Goal: Task Accomplishment & Management: Use online tool/utility

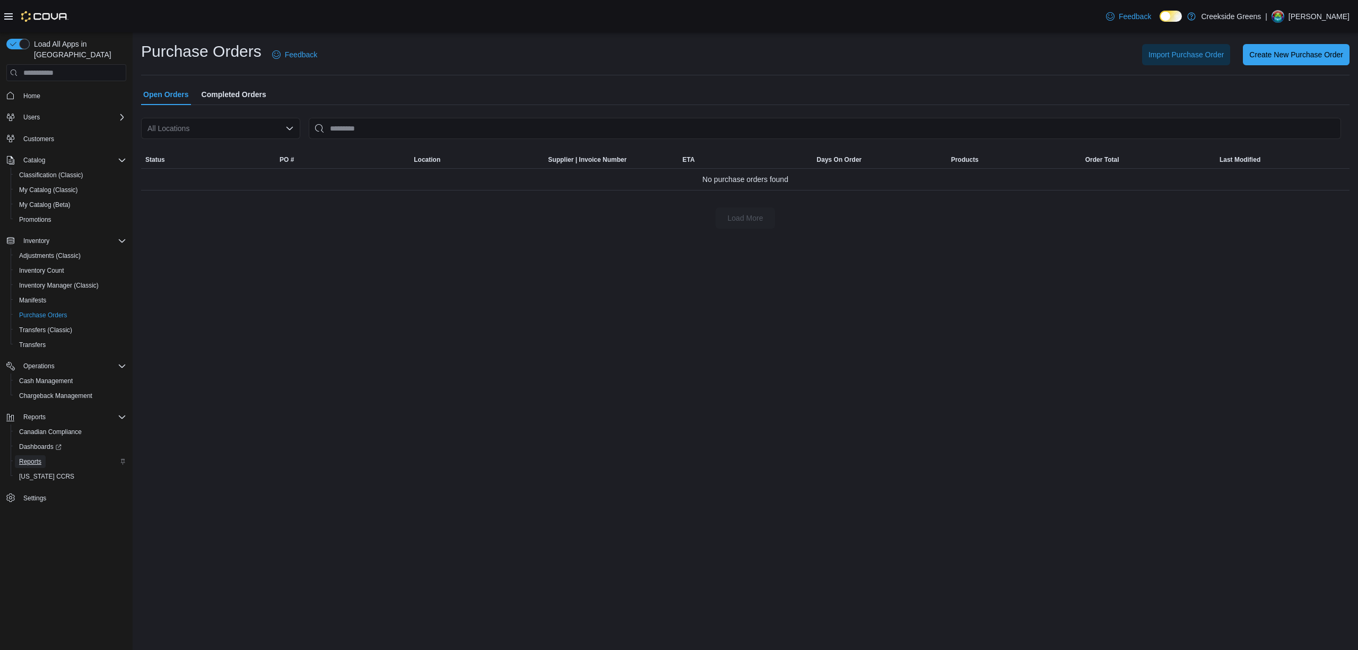
click at [32, 457] on span "Reports" at bounding box center [30, 461] width 22 height 8
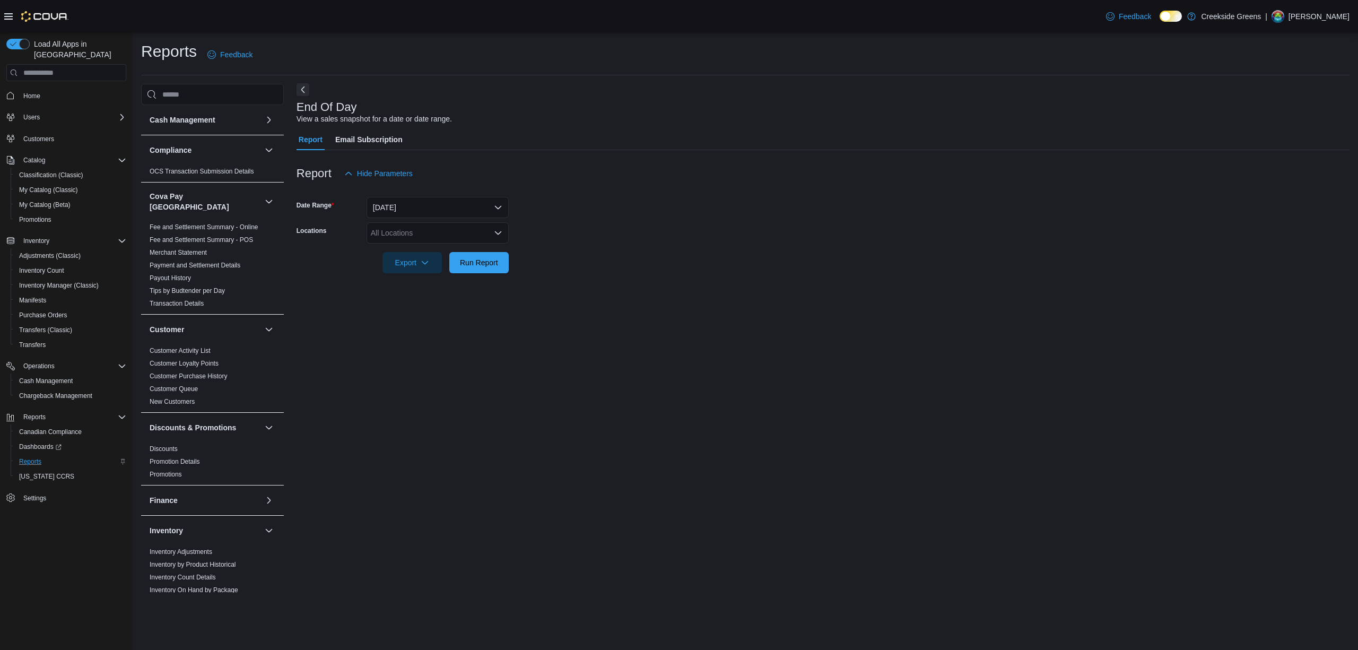
click at [305, 85] on button "Next" at bounding box center [303, 89] width 13 height 13
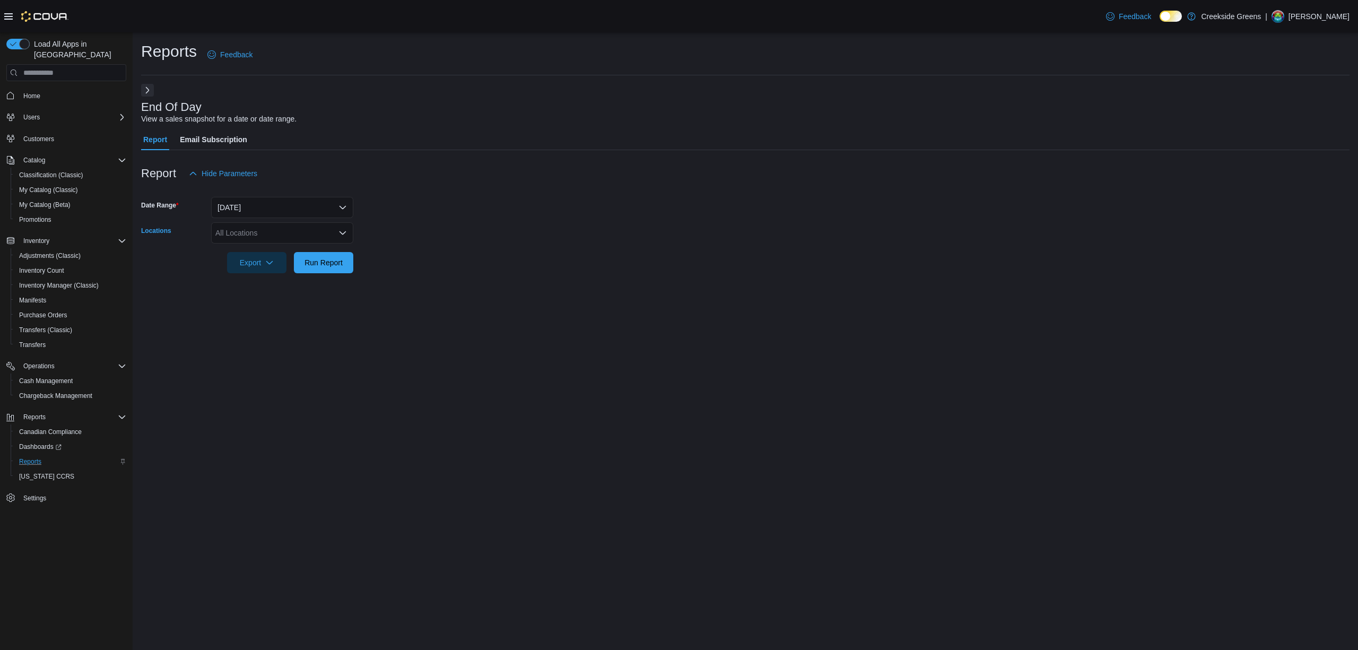
click at [308, 231] on div "All Locations" at bounding box center [282, 232] width 142 height 21
click at [261, 268] on span "[STREET_ADDRESS]" at bounding box center [270, 266] width 73 height 11
click at [188, 317] on div "Reports Feedback End Of Day View a sales snapshot for a date or date range. Rep…" at bounding box center [745, 340] width 1225 height 617
click at [327, 266] on span "Run Report" at bounding box center [324, 262] width 38 height 11
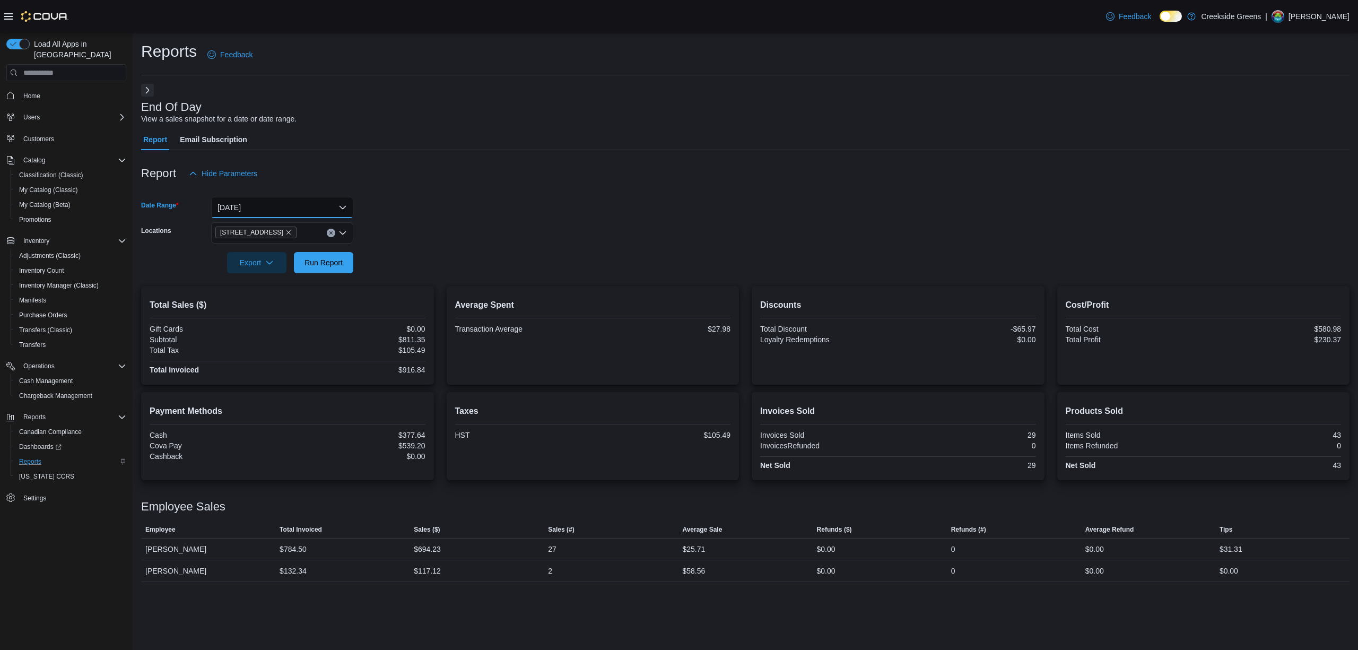
click at [285, 205] on button "[DATE]" at bounding box center [282, 207] width 142 height 21
click at [266, 274] on span "[DATE]" at bounding box center [288, 271] width 121 height 13
click at [315, 264] on span "Run Report" at bounding box center [324, 262] width 38 height 11
click at [296, 210] on button "[DATE]" at bounding box center [282, 207] width 142 height 21
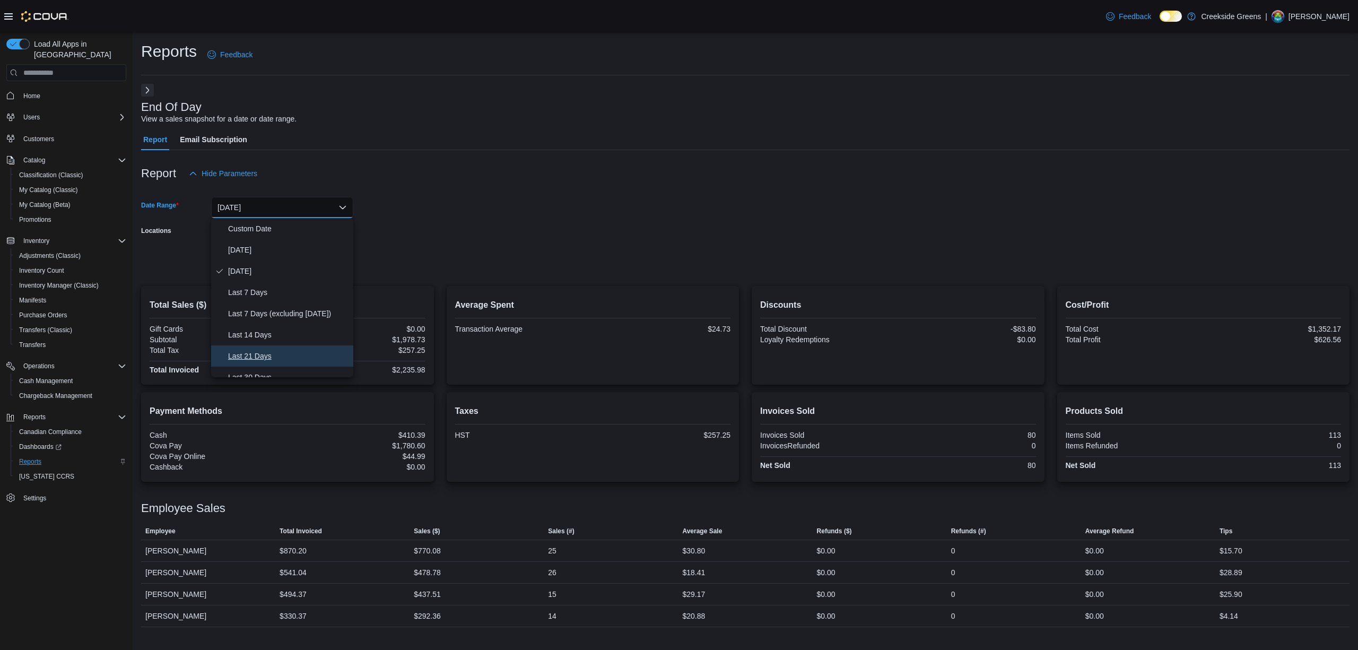
click at [259, 355] on span "Last 21 Days" at bounding box center [288, 356] width 121 height 13
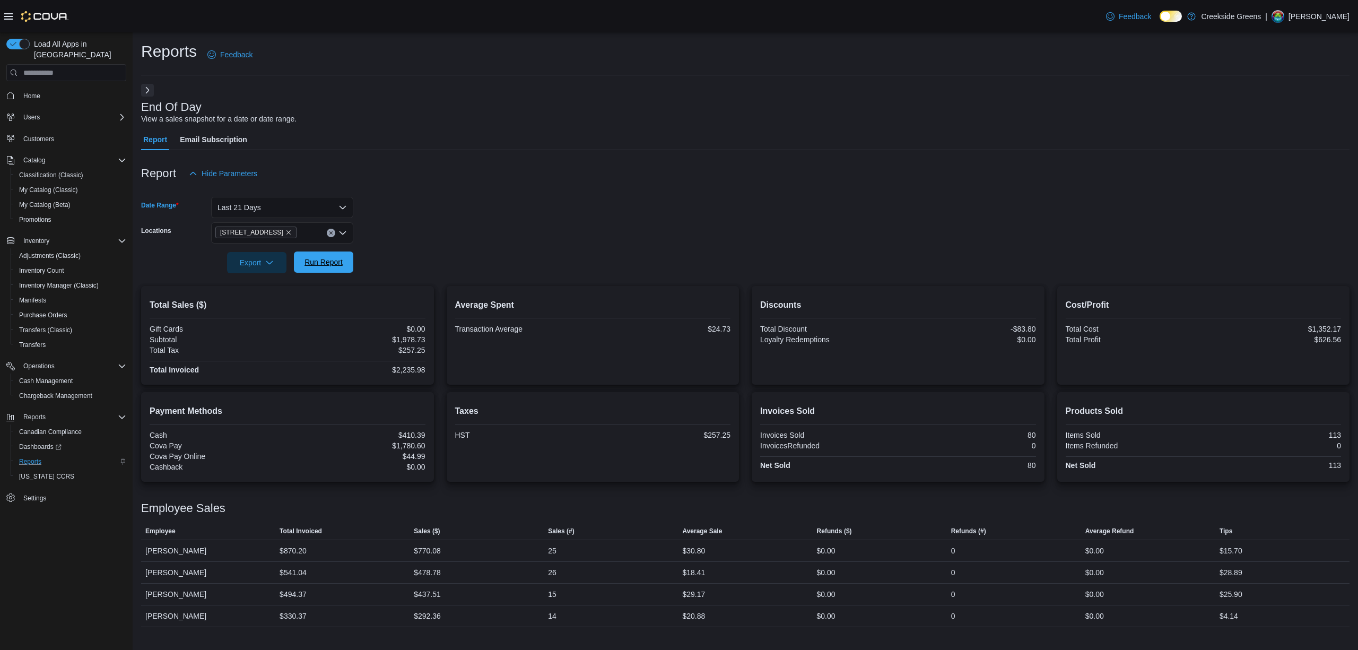
click at [334, 264] on span "Run Report" at bounding box center [324, 262] width 38 height 11
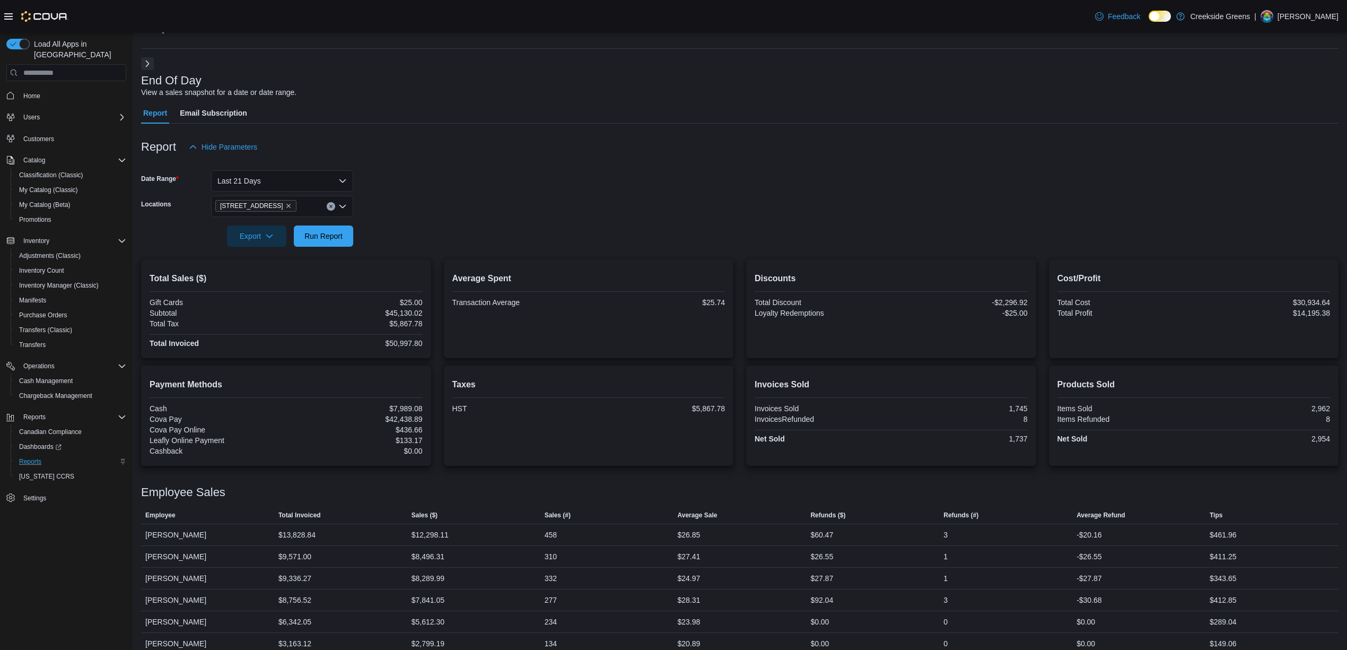
scroll to position [41, 0]
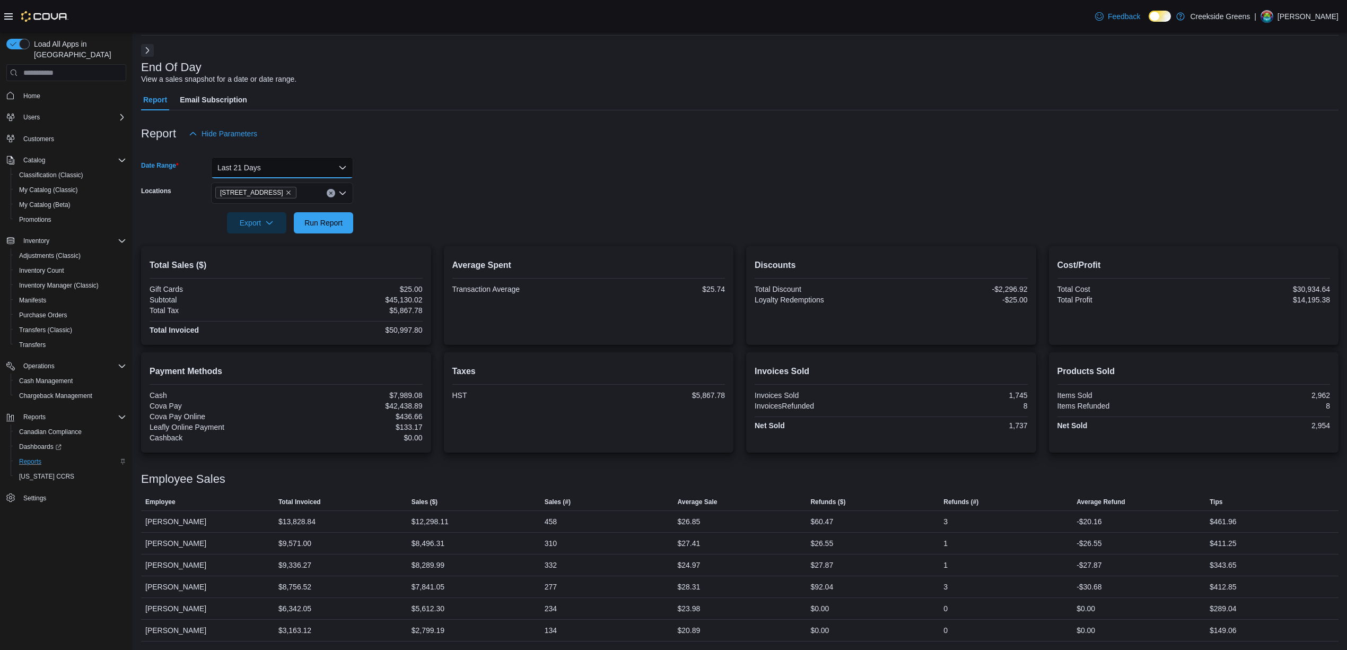
click at [310, 162] on button "Last 21 Days" at bounding box center [282, 167] width 142 height 21
click at [262, 199] on button "[DATE]" at bounding box center [282, 209] width 142 height 21
click at [518, 168] on form "Date Range [DATE] Locations [STREET_ADDRESS] Export Run Report" at bounding box center [740, 188] width 1198 height 89
click at [333, 190] on button "Clear input" at bounding box center [331, 193] width 8 height 8
click at [288, 241] on span "[STREET_ADDRESS][PERSON_NAME]" at bounding box center [301, 242] width 135 height 11
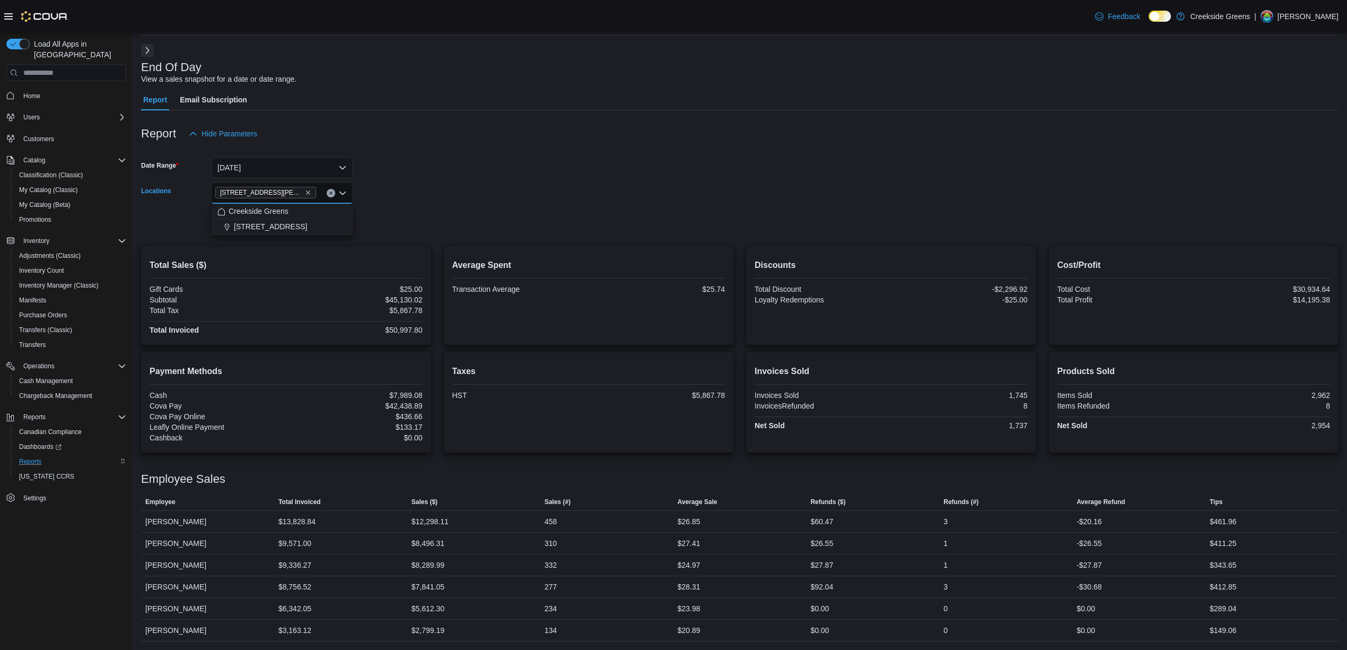
drag, startPoint x: 541, startPoint y: 160, endPoint x: 431, endPoint y: 206, distance: 119.4
click at [539, 164] on form "Date Range [DATE] Locations [STREET_ADDRESS][PERSON_NAME] Combo box. Selected. …" at bounding box center [740, 188] width 1198 height 89
click at [337, 217] on span "Run Report" at bounding box center [324, 222] width 38 height 11
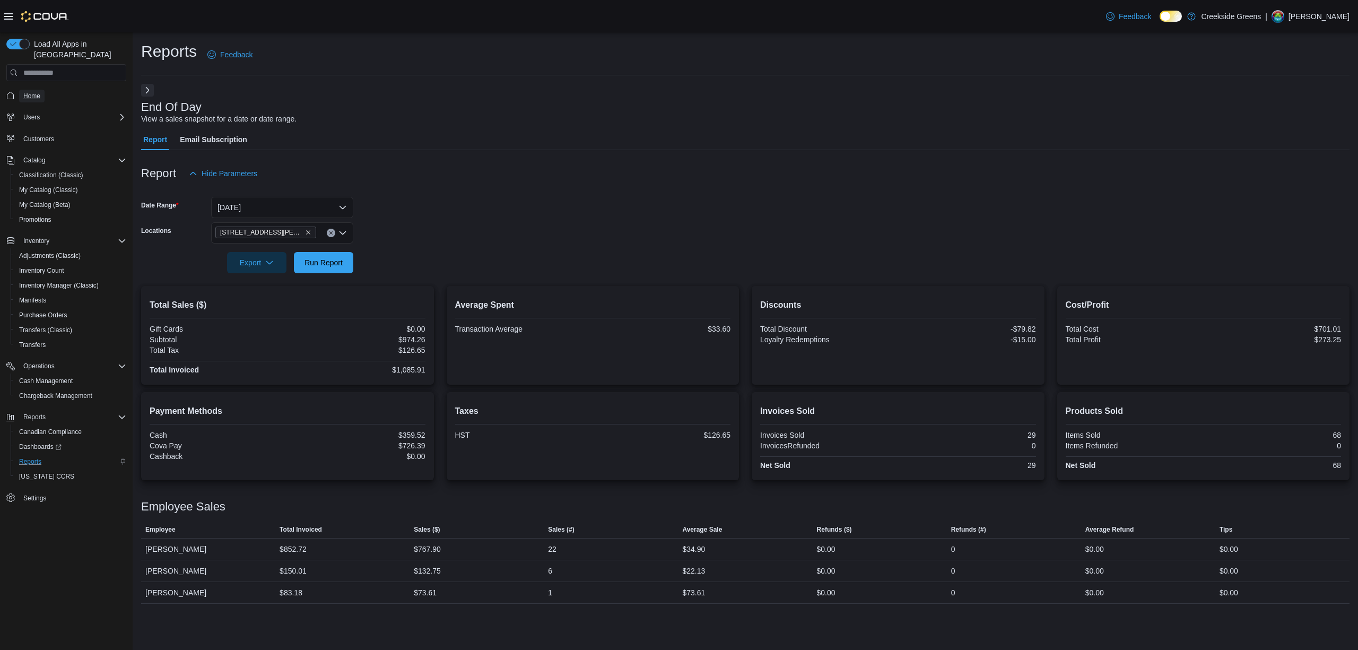
click at [33, 90] on span "Home" at bounding box center [31, 96] width 17 height 13
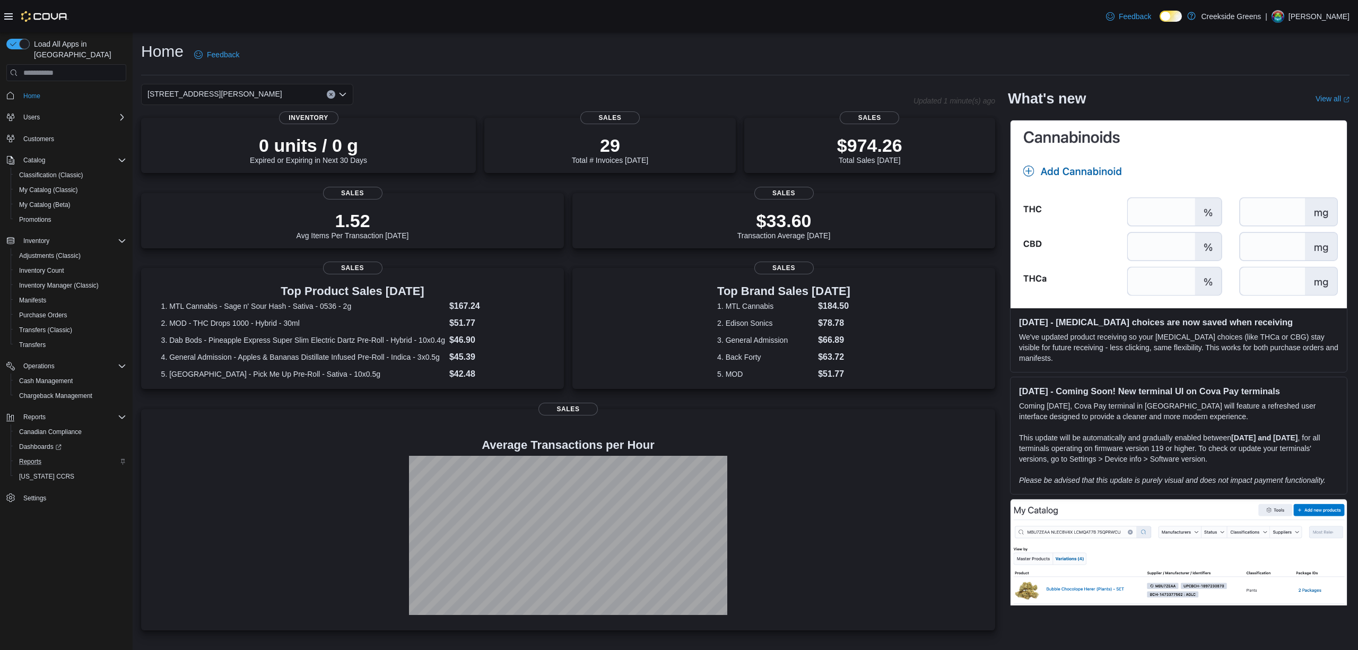
click at [1197, 15] on link at bounding box center [1191, 15] width 11 height 21
